Goal: Go to known website: Access a specific website the user already knows

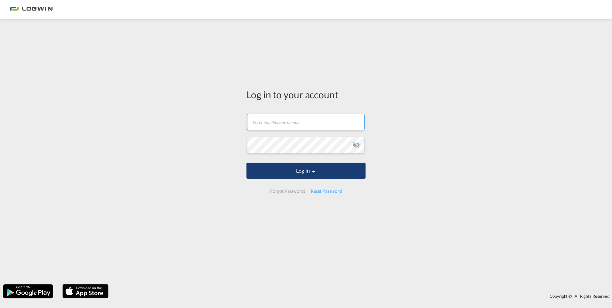
type input "[PERSON_NAME][EMAIL_ADDRESS][DOMAIN_NAME]"
click at [354, 168] on button "Log In" at bounding box center [306, 171] width 119 height 16
